Goal: Information Seeking & Learning: Compare options

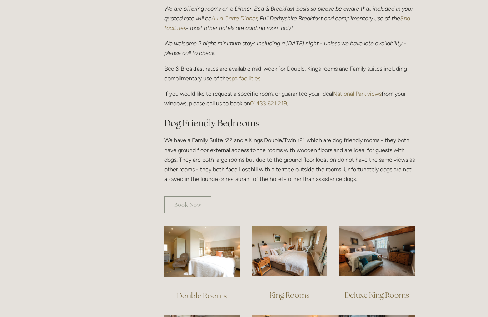
scroll to position [299, 0]
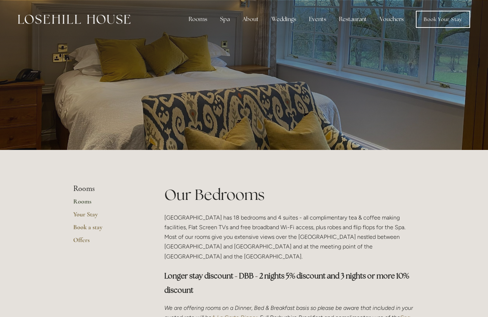
click at [200, 19] on div "Rooms" at bounding box center [198, 19] width 30 height 14
click at [200, 33] on link "Rooms" at bounding box center [198, 34] width 19 height 7
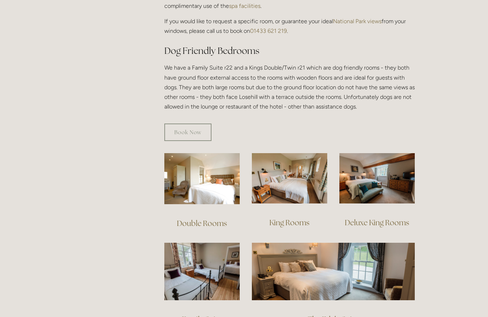
scroll to position [371, 0]
click at [372, 181] on img at bounding box center [376, 179] width 75 height 50
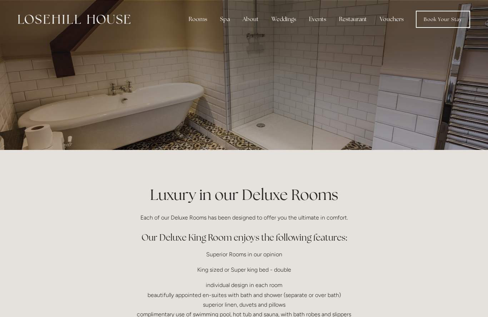
click at [409, 207] on div "Luxury in our Deluxe Rooms Each of our Deluxe Rooms has been designed to offer …" at bounding box center [243, 300] width 341 height 232
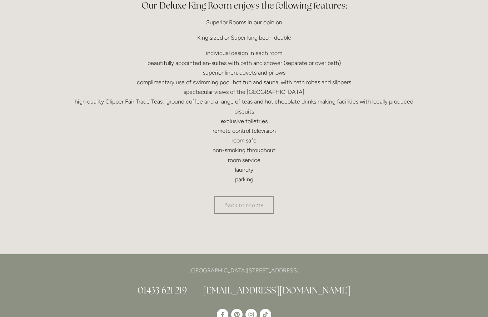
scroll to position [232, 0]
click at [242, 207] on link "Back to rooms" at bounding box center [243, 204] width 59 height 17
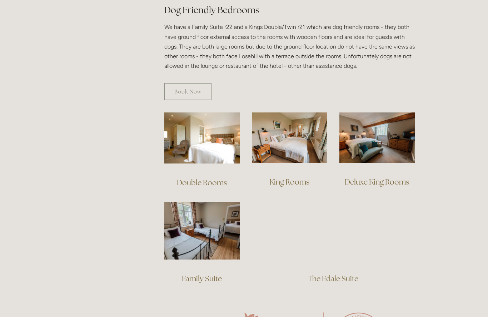
scroll to position [412, 0]
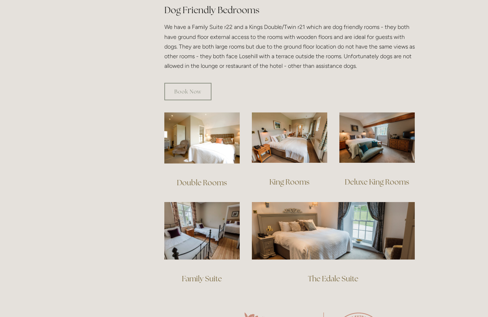
click at [293, 144] on img at bounding box center [289, 137] width 75 height 50
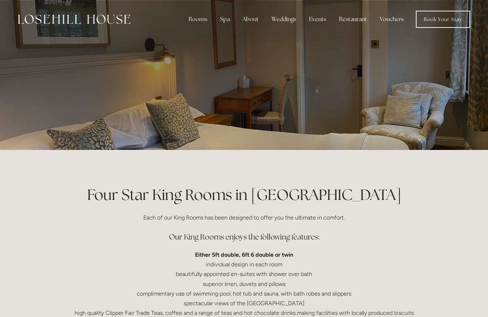
click at [307, 100] on div at bounding box center [243, 75] width 341 height 150
click at [199, 20] on div "Rooms" at bounding box center [198, 19] width 30 height 14
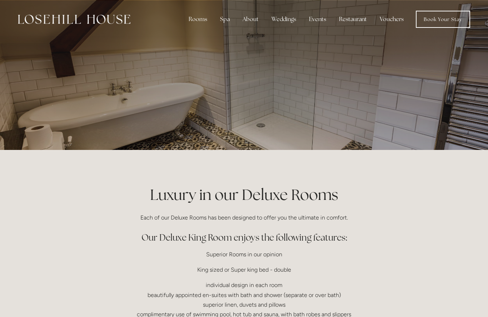
click at [247, 98] on div at bounding box center [243, 75] width 341 height 150
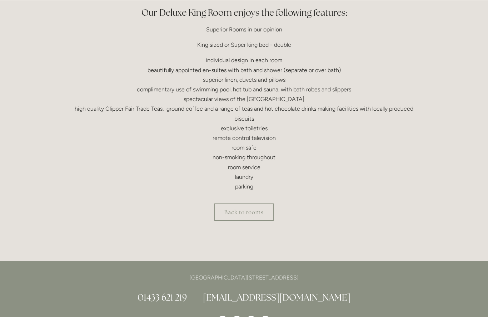
scroll to position [225, 0]
